Goal: Communication & Community: Connect with others

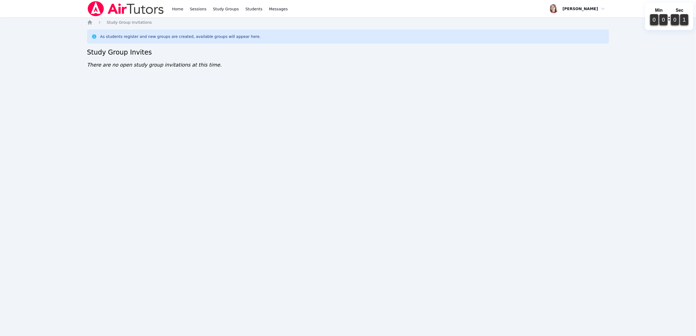
click at [624, 30] on div "Home Sessions Study Groups Students Messages Open user menu Sara Brinkley Open …" at bounding box center [348, 168] width 696 height 336
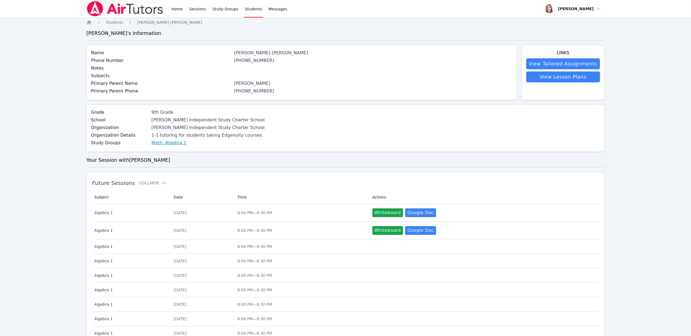
click at [164, 144] on link "Math: Algebra 1" at bounding box center [168, 143] width 35 height 7
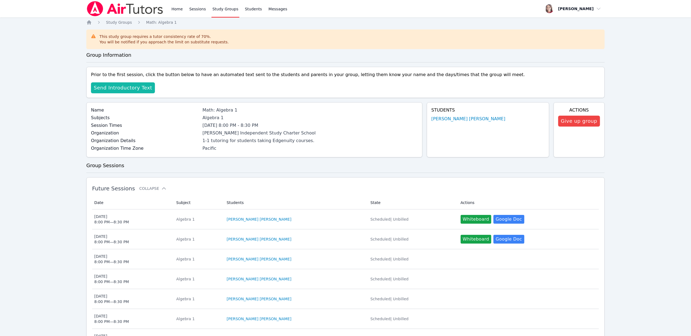
click at [137, 87] on span "Send Introductory Text" at bounding box center [123, 88] width 58 height 8
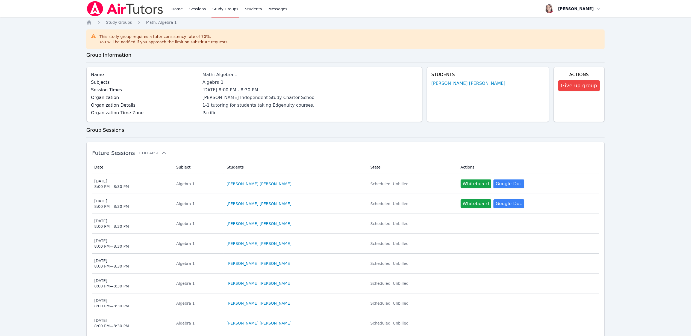
click at [456, 82] on link "Guadalupe Rios Elias" at bounding box center [468, 83] width 74 height 7
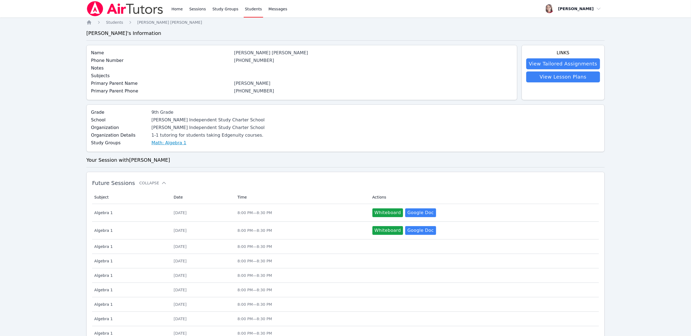
click at [162, 143] on link "Math: Algebra 1" at bounding box center [168, 143] width 35 height 7
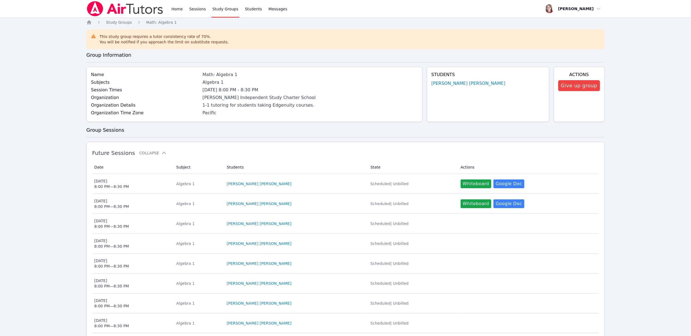
click at [452, 80] on div "Students Guadalupe Rios Elias" at bounding box center [488, 94] width 122 height 55
click at [454, 84] on link "Guadalupe Rios Elias" at bounding box center [468, 83] width 74 height 7
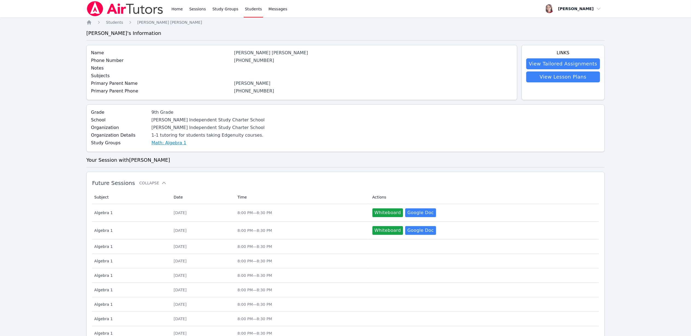
click at [152, 145] on link "Math: Algebra 1" at bounding box center [168, 143] width 35 height 7
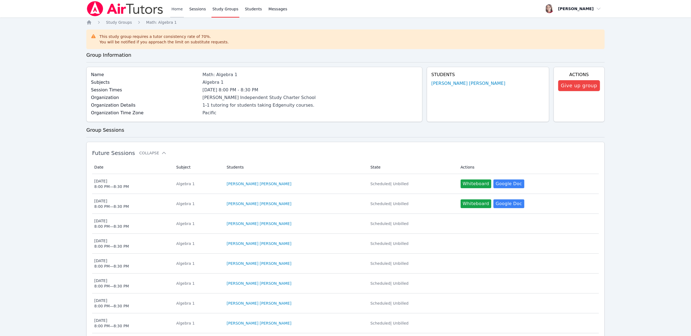
click at [179, 10] on link "Home" at bounding box center [176, 8] width 13 height 17
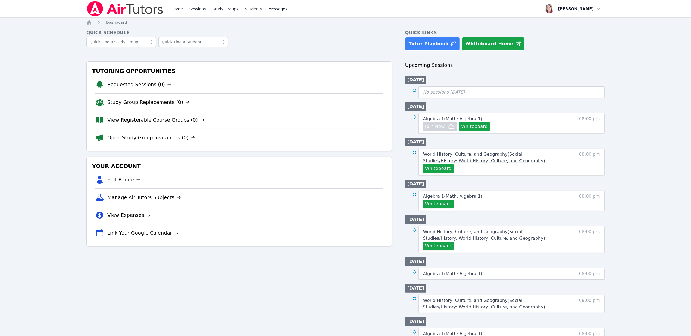
click at [481, 156] on span "World History, Culture, and Geography ( Social Studies/History: World History, …" at bounding box center [484, 158] width 122 height 12
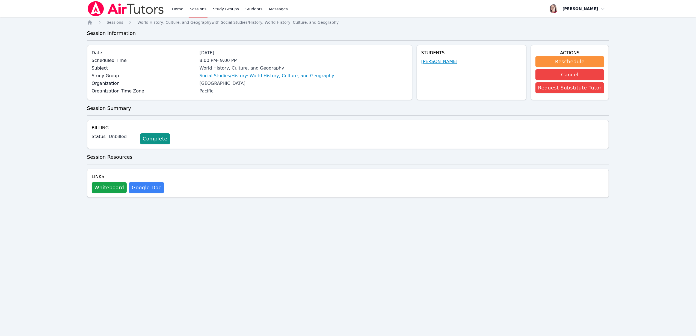
click at [441, 63] on link "Luis Sanchez" at bounding box center [439, 61] width 36 height 7
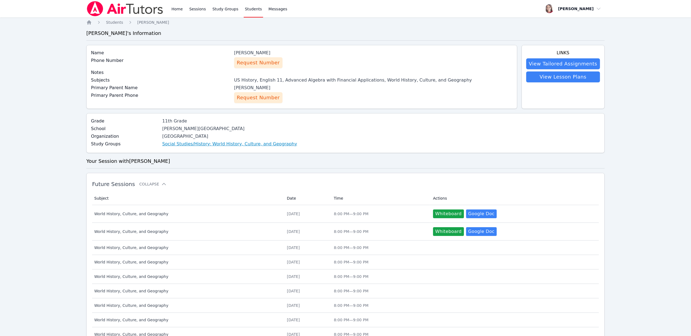
click at [223, 142] on link "Social Studies/History: World History, Culture, and Geography" at bounding box center [229, 144] width 135 height 7
click at [254, 103] on button "Request Number" at bounding box center [258, 97] width 48 height 11
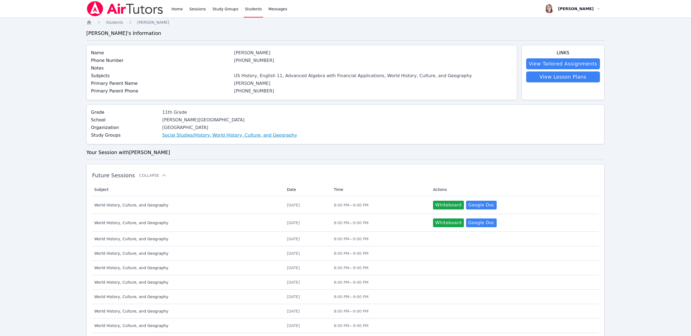
click at [243, 138] on link "Social Studies/History: World History, Culture, and Geography" at bounding box center [229, 135] width 135 height 7
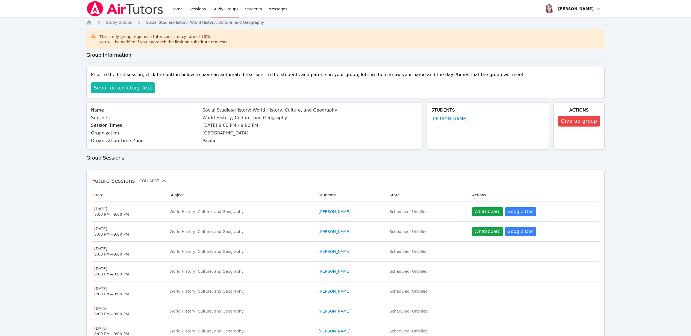
click at [128, 88] on span "Send Introductory Text" at bounding box center [123, 88] width 58 height 8
